Goal: Task Accomplishment & Management: Complete application form

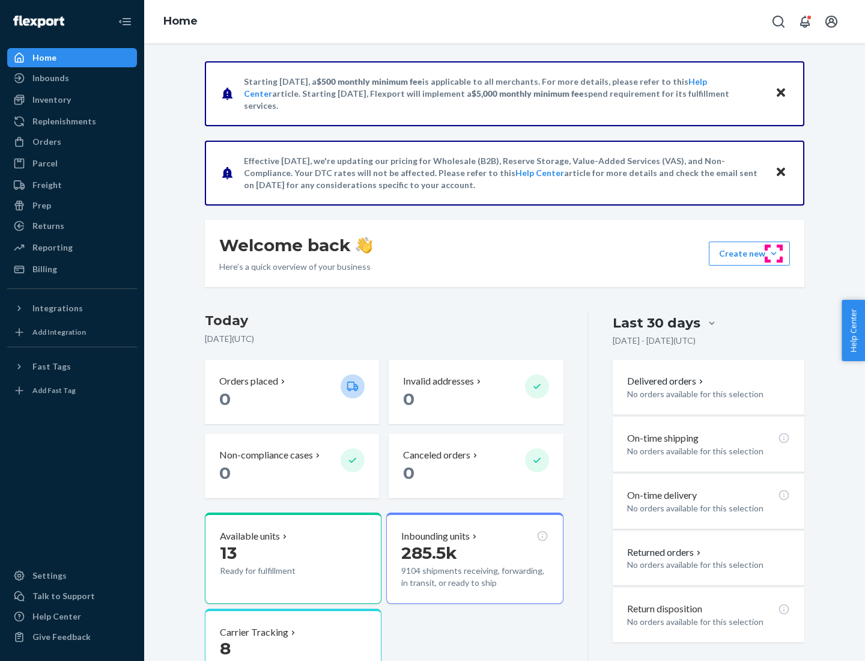
click at [774, 253] on button "Create new Create new inbound Create new order Create new product" at bounding box center [749, 253] width 81 height 24
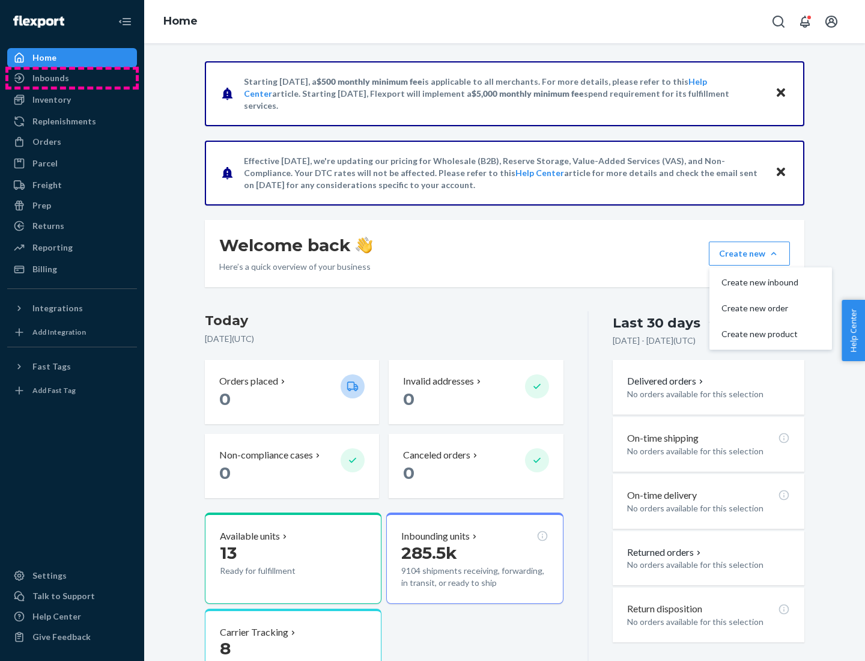
click at [72, 78] on div "Inbounds" at bounding box center [71, 78] width 127 height 17
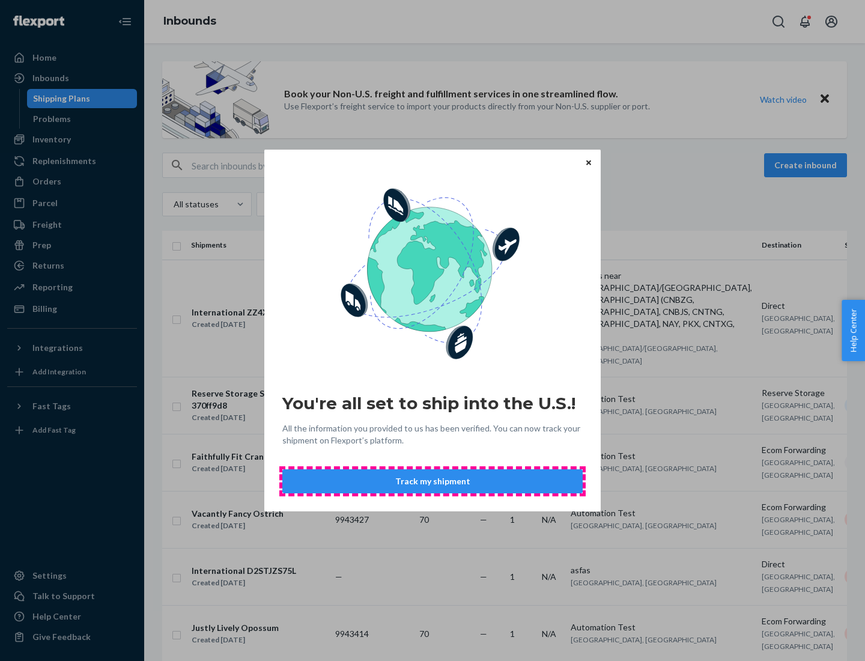
click at [432, 481] on button "Track my shipment" at bounding box center [432, 481] width 300 height 24
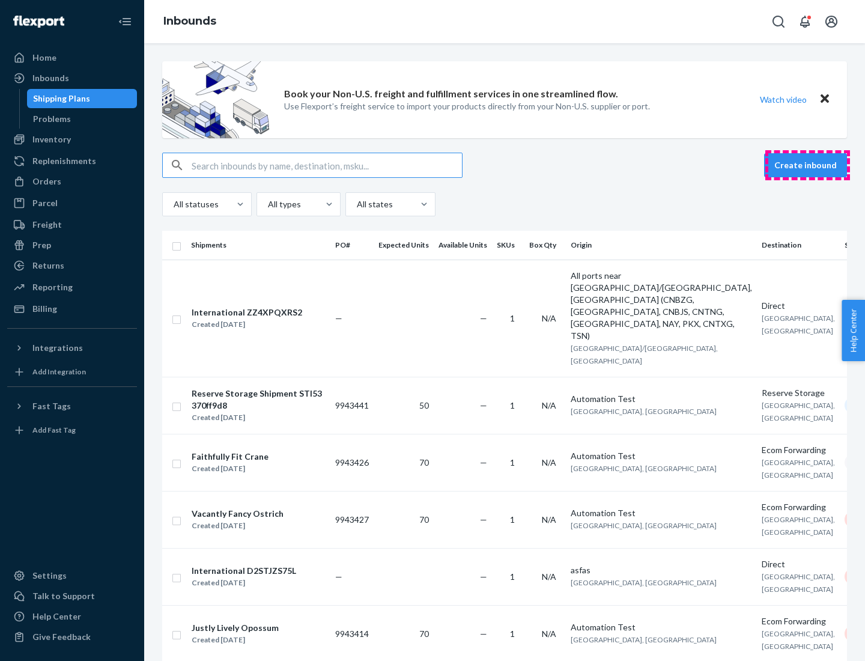
click at [807, 165] on button "Create inbound" at bounding box center [805, 165] width 83 height 24
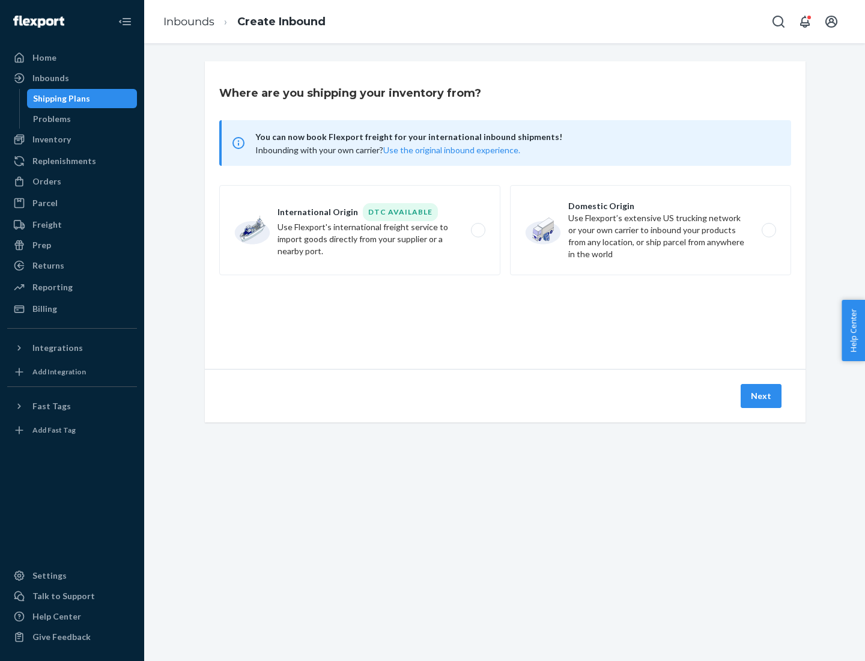
click at [360, 230] on label "International Origin DTC Available Use Flexport's international freight service…" at bounding box center [359, 230] width 281 height 90
click at [477, 230] on input "International Origin DTC Available Use Flexport's international freight service…" at bounding box center [481, 230] width 8 height 8
radio input "true"
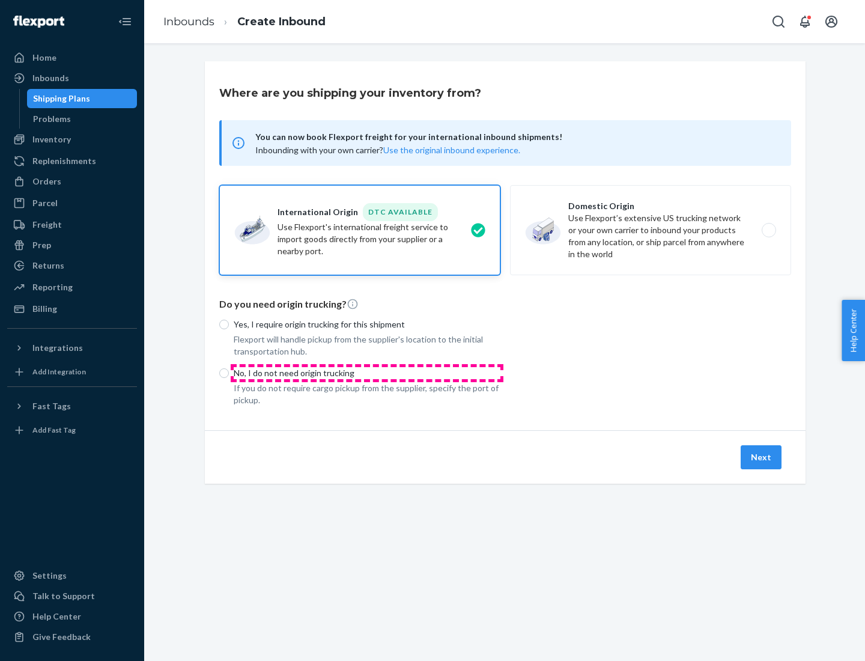
click at [367, 372] on p "No, I do not need origin trucking" at bounding box center [367, 373] width 267 height 12
click at [229, 372] on input "No, I do not need origin trucking" at bounding box center [224, 373] width 10 height 10
radio input "true"
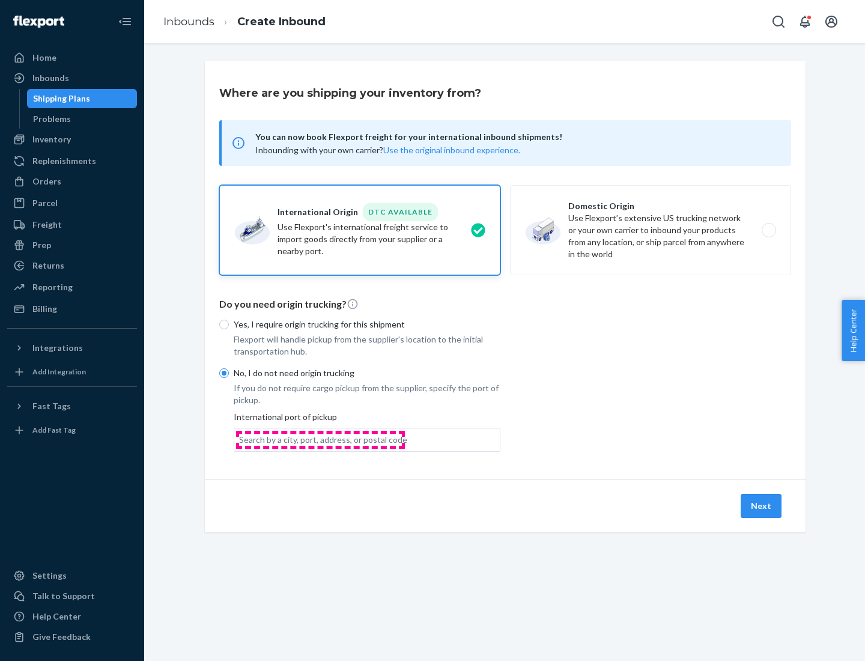
click at [320, 439] on div "Search by a city, port, address, or postal code" at bounding box center [323, 440] width 168 height 12
click at [240, 439] on input "Search by a city, port, address, or postal code" at bounding box center [239, 440] width 1 height 12
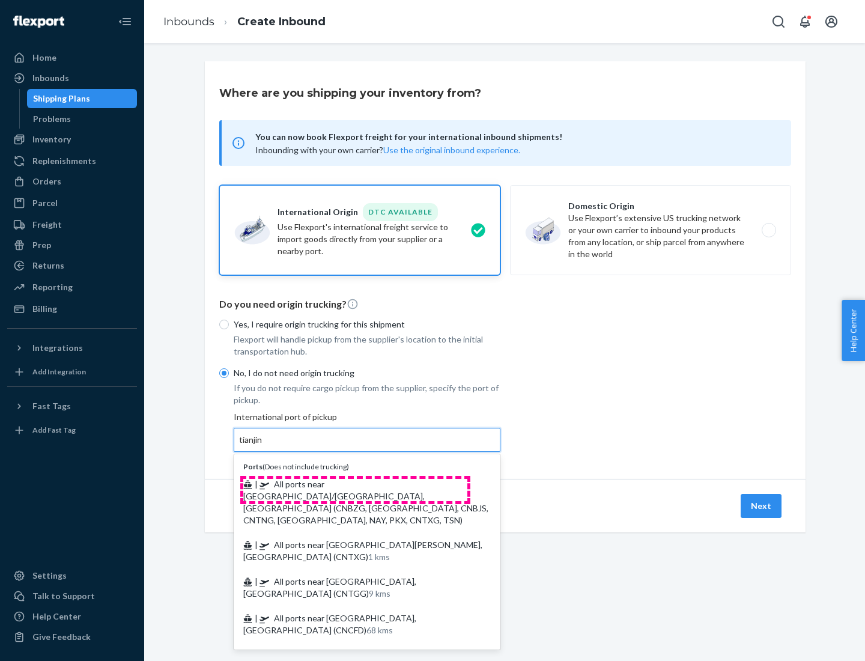
click at [355, 483] on span "| All ports near [GEOGRAPHIC_DATA]/[GEOGRAPHIC_DATA], [GEOGRAPHIC_DATA] (CNBZG,…" at bounding box center [365, 502] width 245 height 46
click at [264, 446] on input "tianjin" at bounding box center [251, 440] width 25 height 12
type input "All ports near [GEOGRAPHIC_DATA]/[GEOGRAPHIC_DATA], [GEOGRAPHIC_DATA] (CNBZG, […"
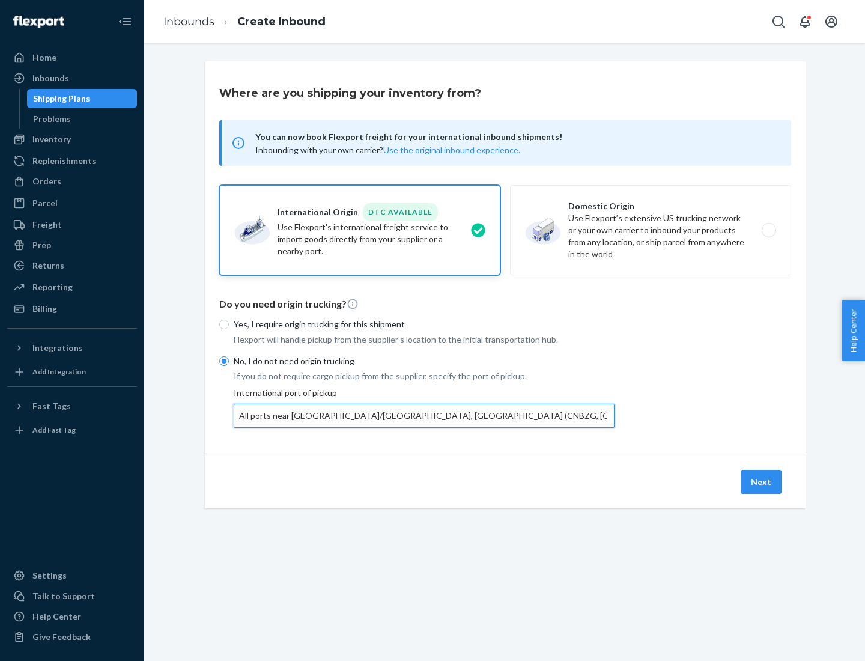
click at [762, 481] on button "Next" at bounding box center [760, 482] width 41 height 24
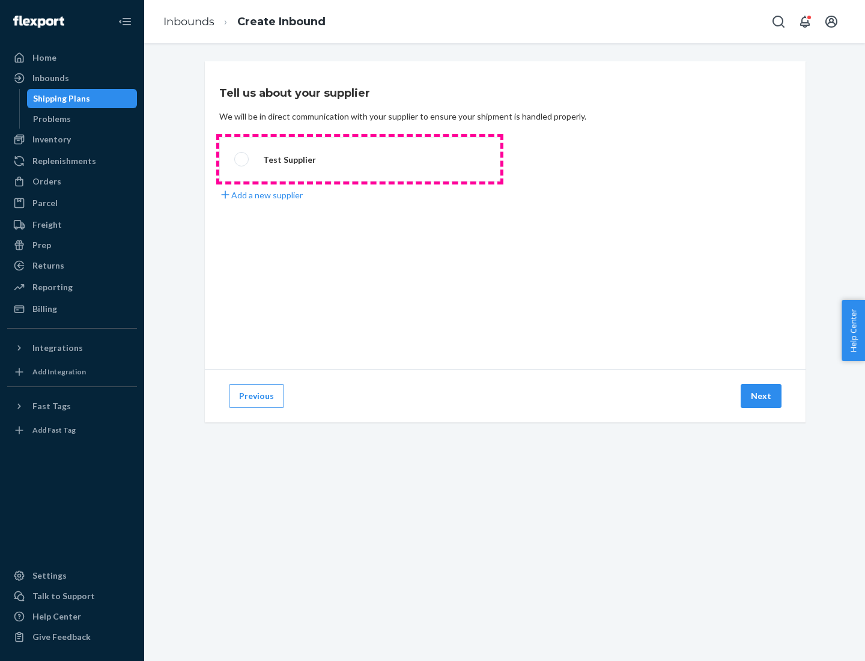
click at [360, 159] on label "Test Supplier" at bounding box center [359, 159] width 281 height 44
click at [242, 159] on input "Test Supplier" at bounding box center [238, 160] width 8 height 8
radio input "true"
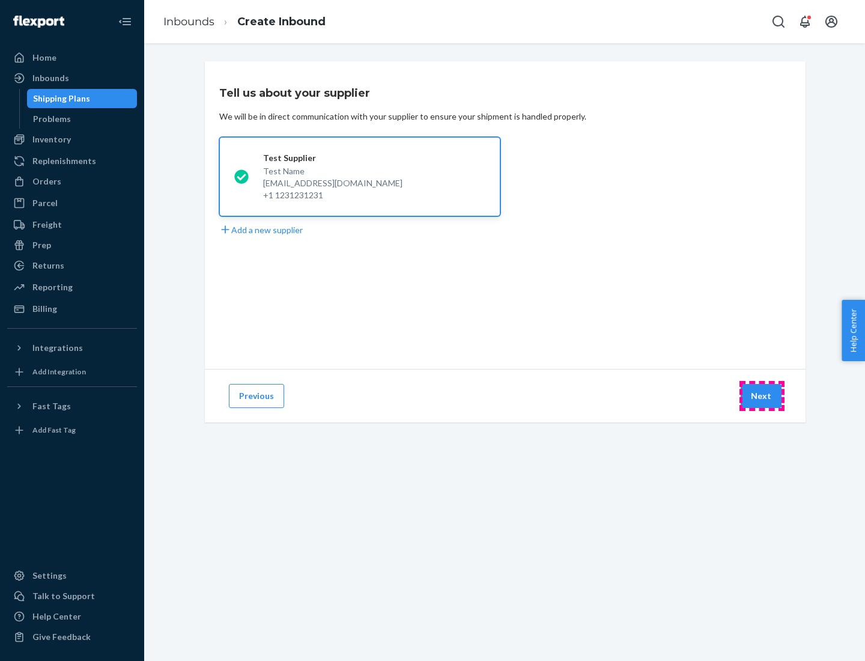
click at [762, 396] on button "Next" at bounding box center [760, 396] width 41 height 24
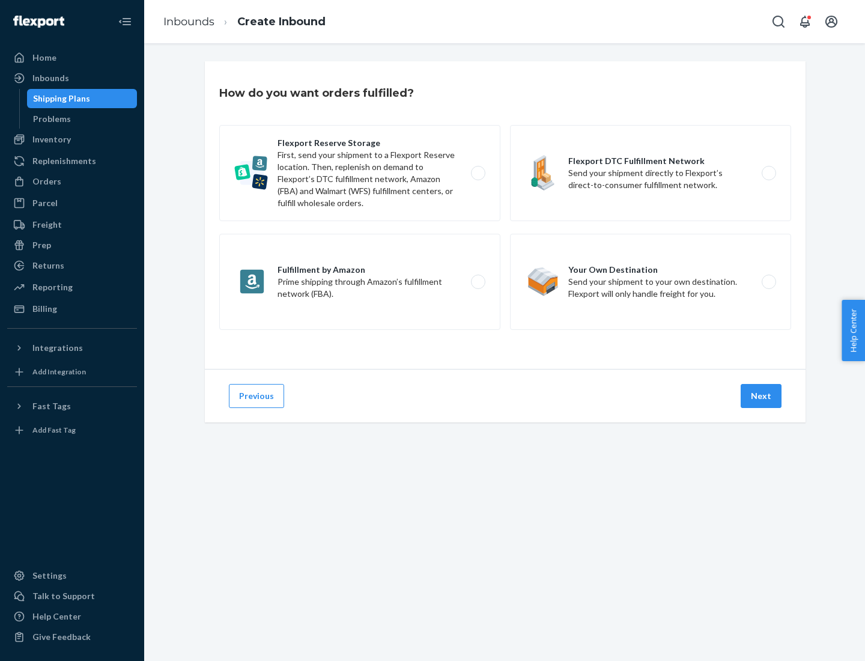
click at [360, 173] on label "Flexport Reserve Storage First, send your shipment to a Flexport Reserve locati…" at bounding box center [359, 173] width 281 height 96
click at [477, 173] on input "Flexport Reserve Storage First, send your shipment to a Flexport Reserve locati…" at bounding box center [481, 173] width 8 height 8
radio input "true"
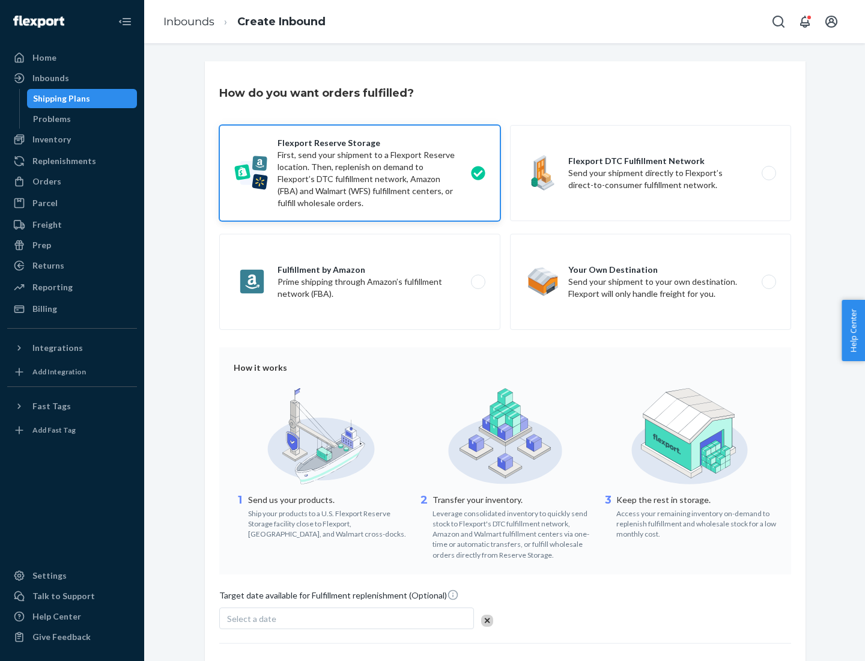
scroll to position [98, 0]
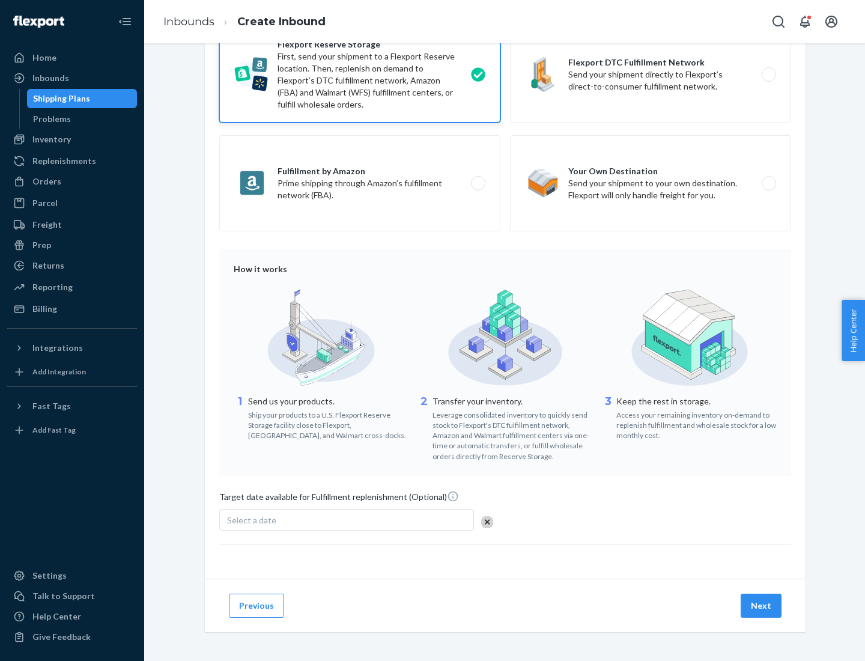
click at [762, 605] on button "Next" at bounding box center [760, 605] width 41 height 24
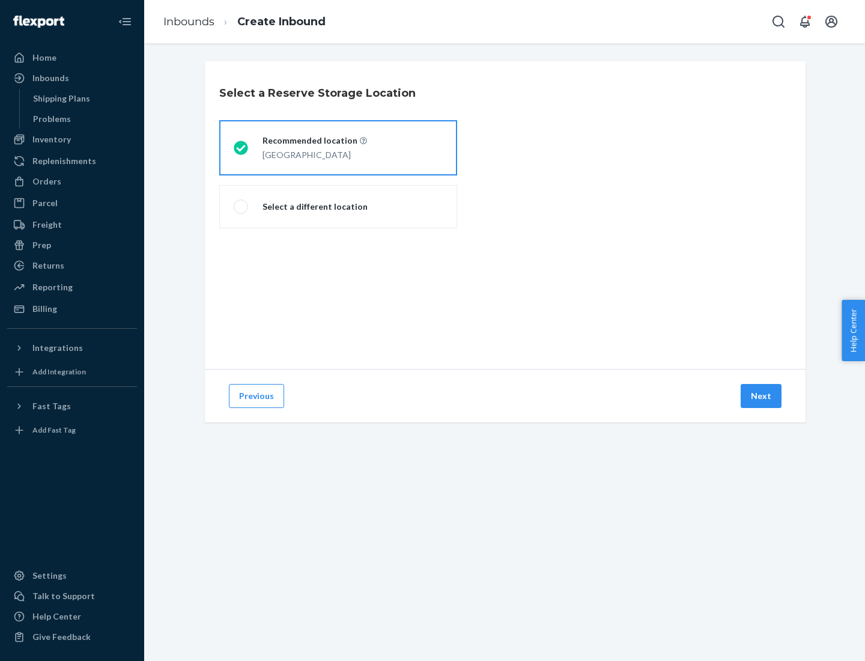
click at [338, 148] on div "[GEOGRAPHIC_DATA]" at bounding box center [314, 154] width 104 height 14
click at [241, 148] on input "Recommended location [GEOGRAPHIC_DATA]" at bounding box center [238, 148] width 8 height 8
click at [762, 396] on button "Next" at bounding box center [760, 396] width 41 height 24
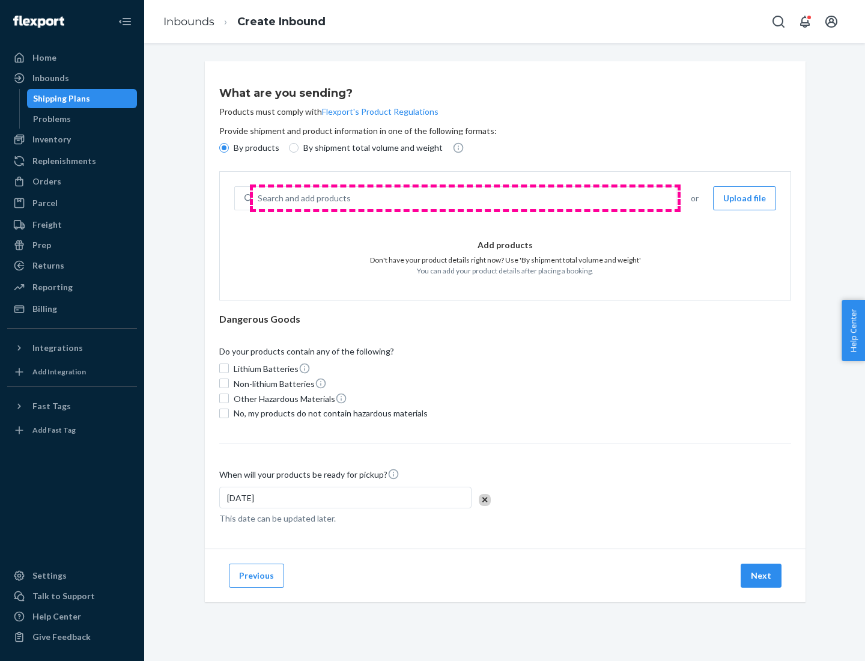
click at [465, 198] on div "Search and add products" at bounding box center [464, 198] width 423 height 22
click at [259, 198] on input "Search and add products" at bounding box center [258, 198] width 1 height 12
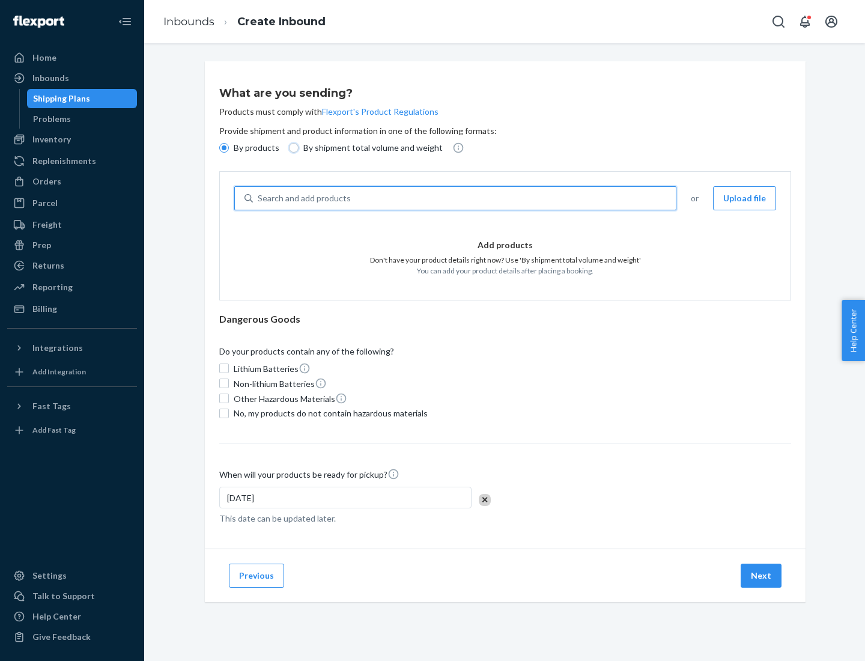
click at [292, 148] on input "By shipment total volume and weight" at bounding box center [294, 148] width 10 height 10
radio input "true"
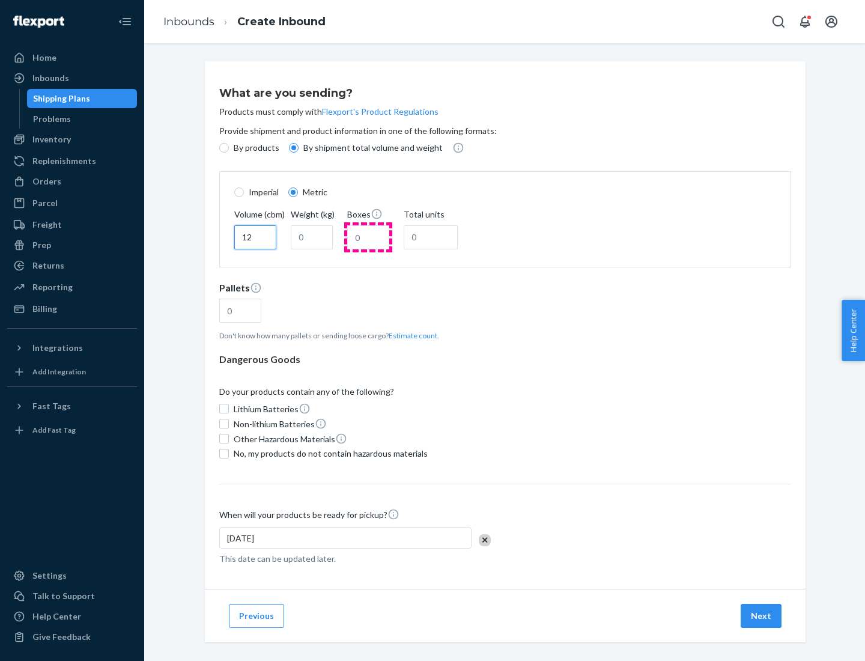
type input "12"
type input "22"
type input "222"
type input "121"
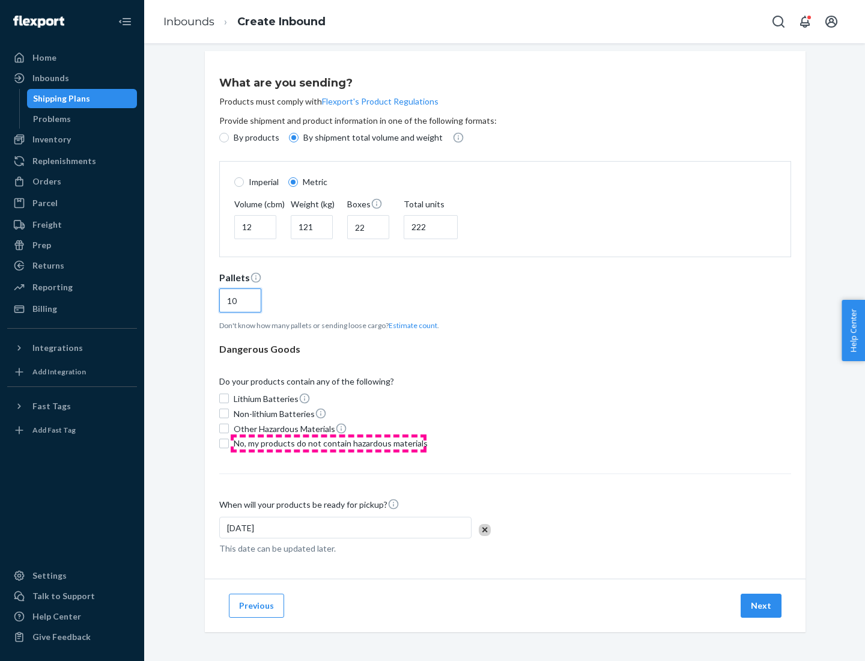
type input "10"
click at [329, 443] on span "No, my products do not contain hazardous materials" at bounding box center [331, 443] width 194 height 12
click at [229, 443] on input "No, my products do not contain hazardous materials" at bounding box center [224, 443] width 10 height 10
checkbox input "true"
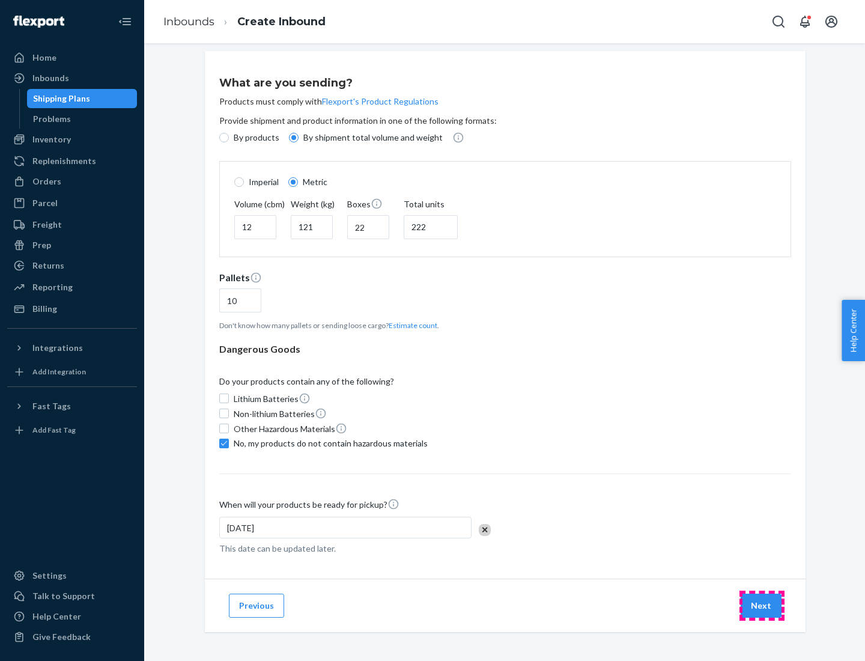
click at [762, 605] on button "Next" at bounding box center [760, 605] width 41 height 24
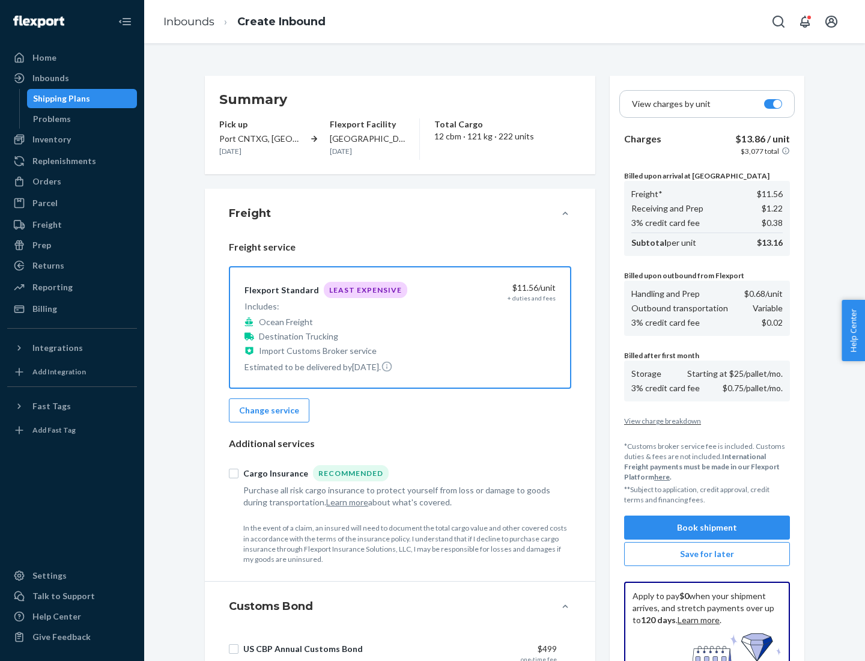
scroll to position [175, 0]
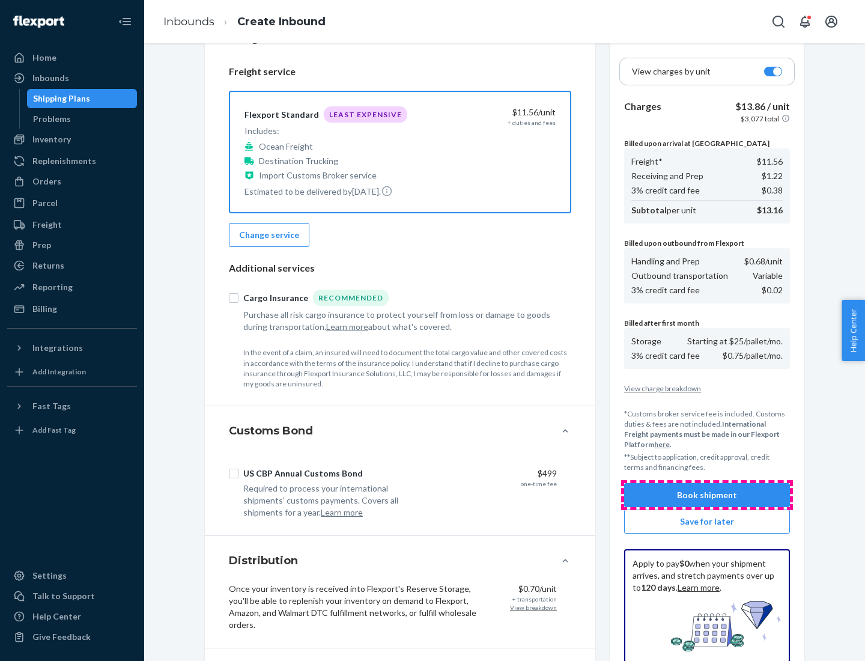
click at [707, 495] on button "Book shipment" at bounding box center [707, 495] width 166 height 24
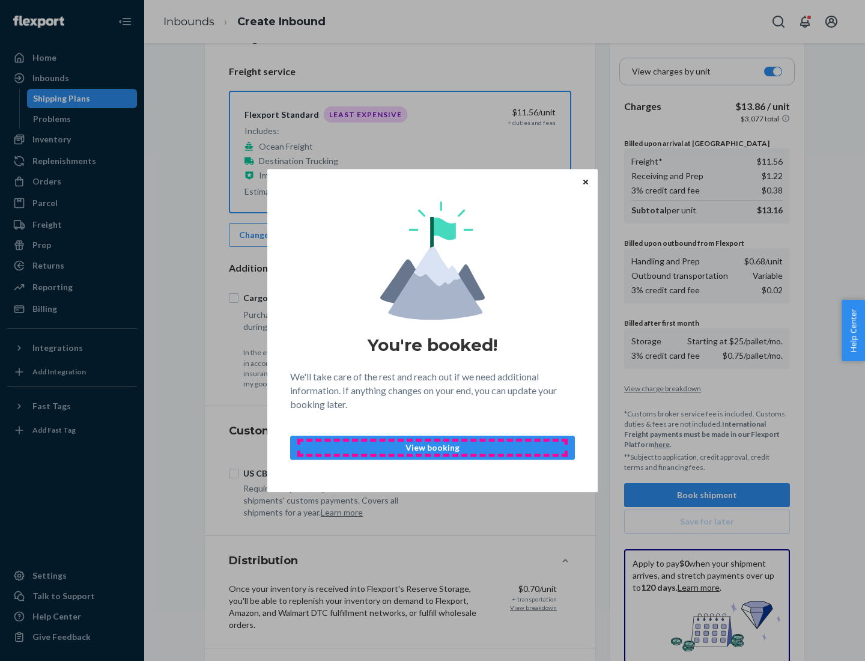
click at [432, 447] on p "View booking" at bounding box center [432, 447] width 264 height 12
